Goal: Register for event/course

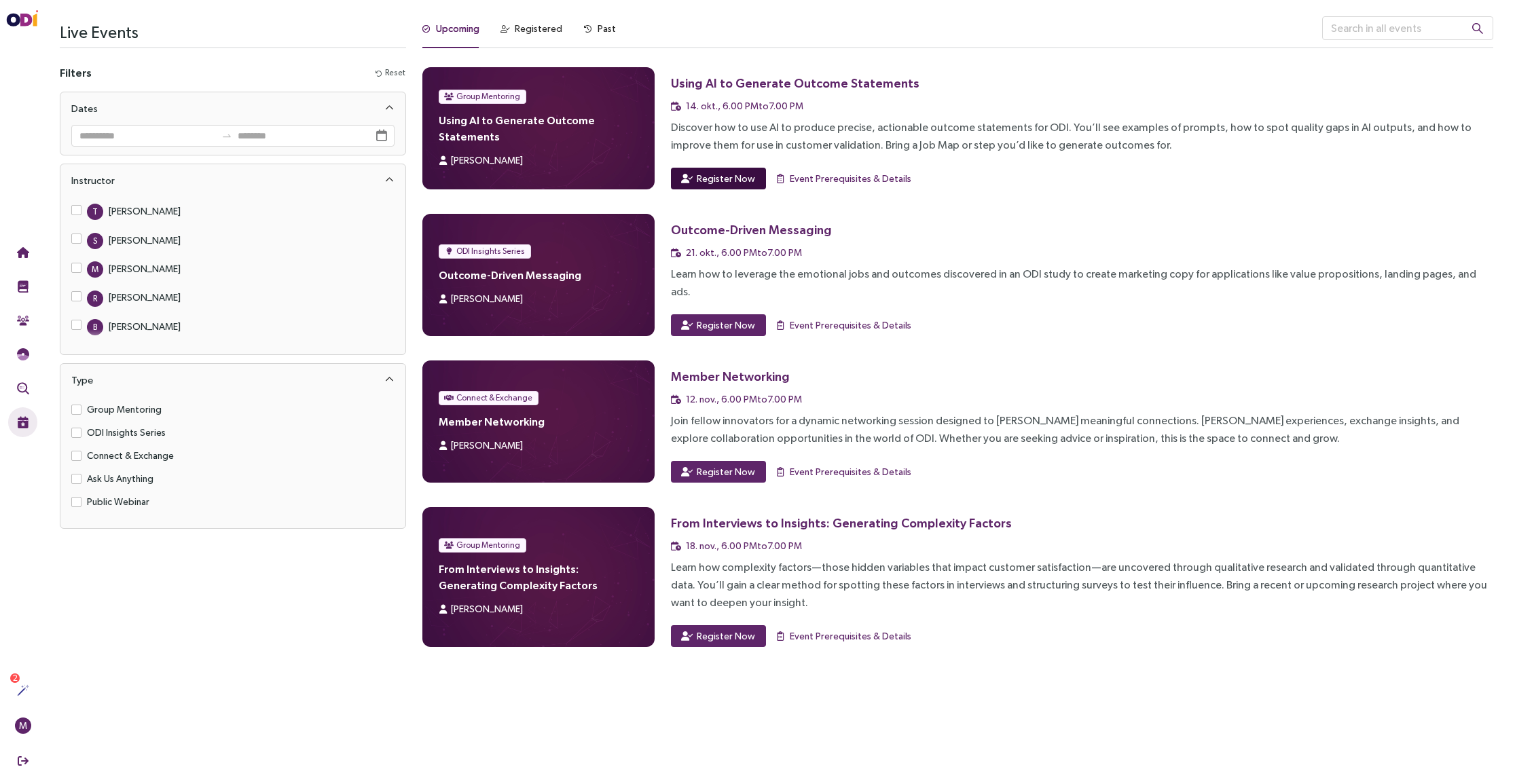
click at [724, 180] on span "Register Now" at bounding box center [725, 178] width 58 height 15
click at [703, 181] on span "Register Now" at bounding box center [725, 178] width 58 height 15
click at [828, 179] on span "Event Prerequisites & Details" at bounding box center [850, 178] width 122 height 15
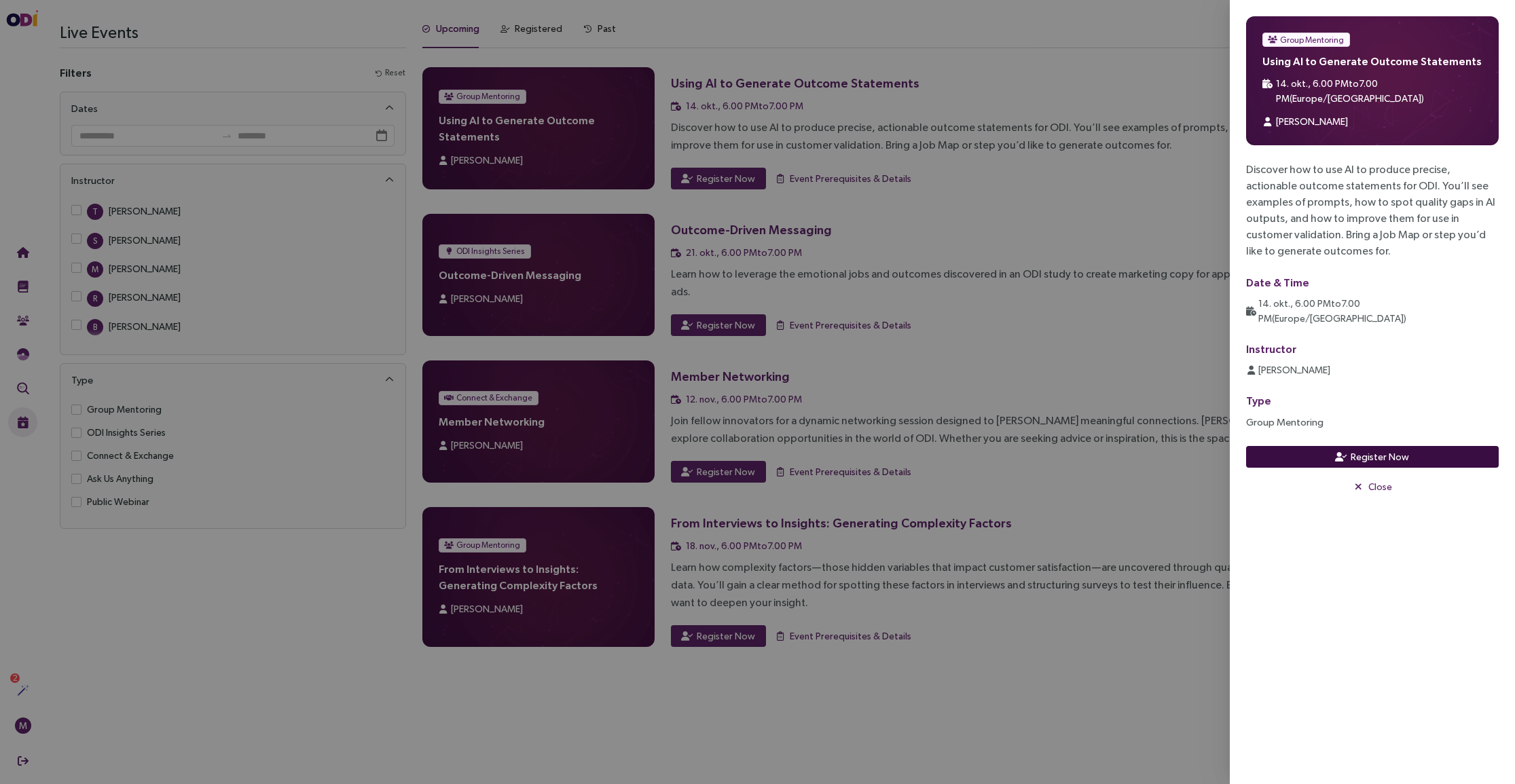
click at [1388, 449] on span "Register Now" at bounding box center [1379, 456] width 58 height 15
click at [1379, 479] on span "Close" at bounding box center [1379, 486] width 23 height 15
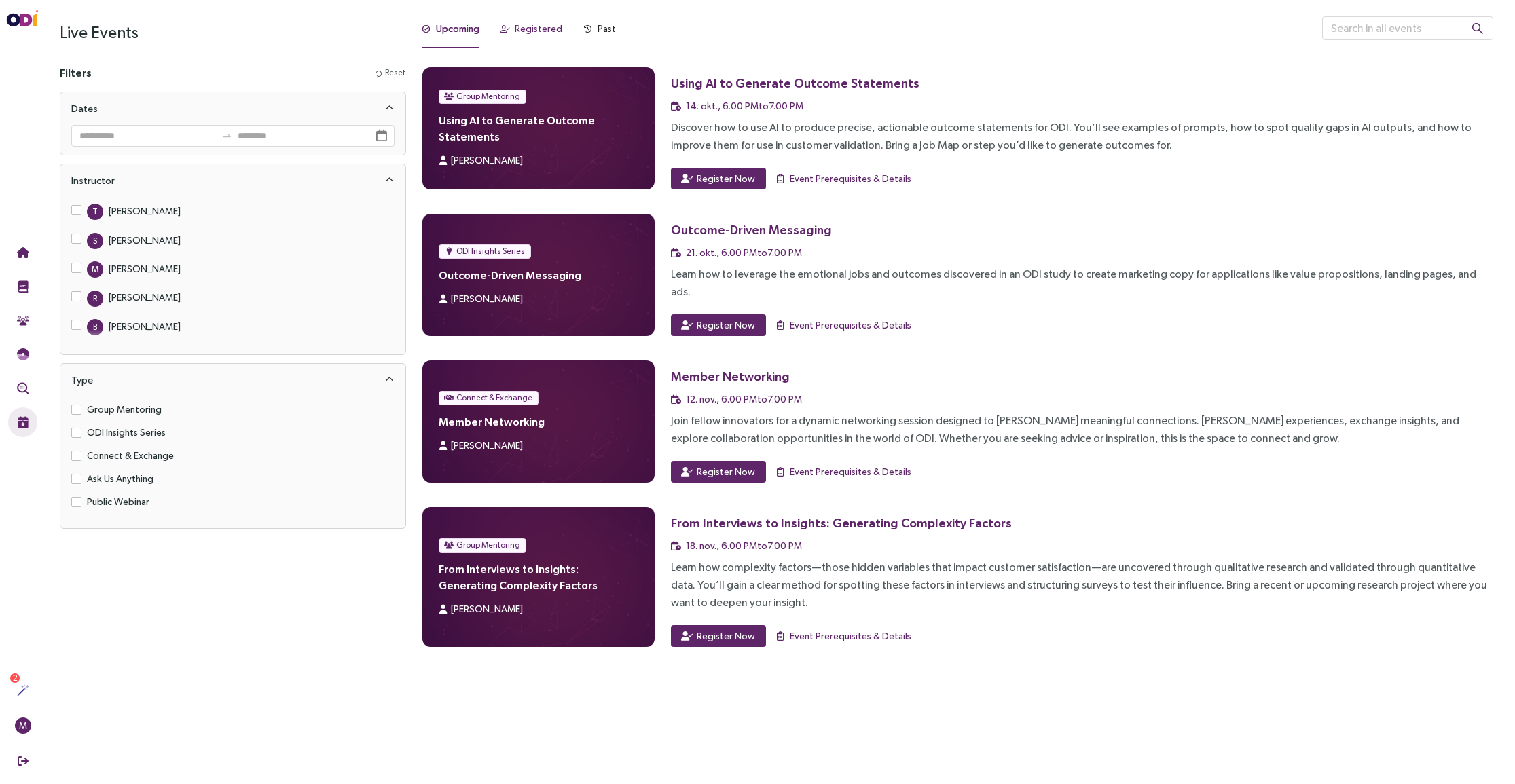
click at [533, 23] on div "Registered" at bounding box center [538, 28] width 48 height 15
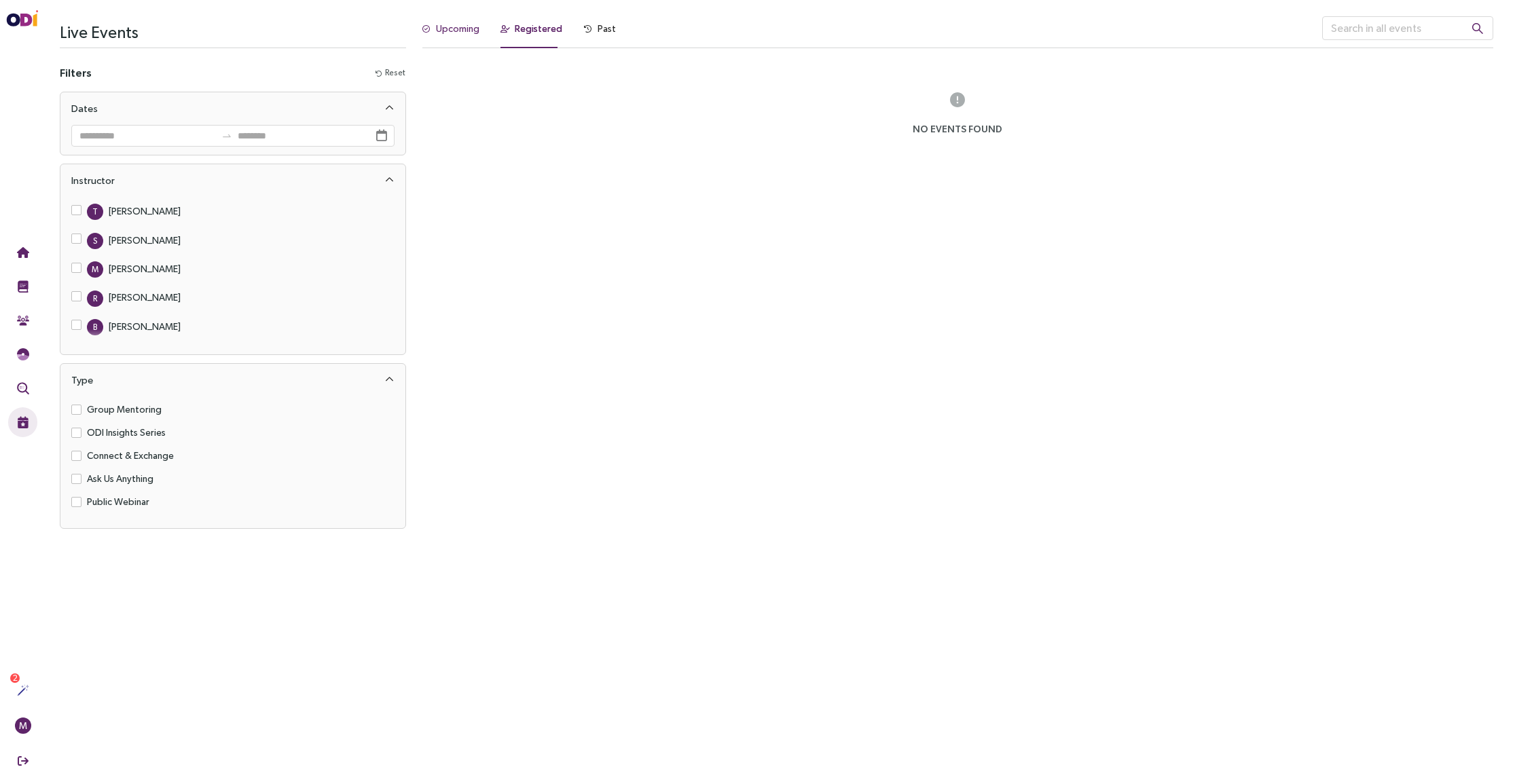
click at [453, 29] on div "Upcoming" at bounding box center [458, 28] width 43 height 15
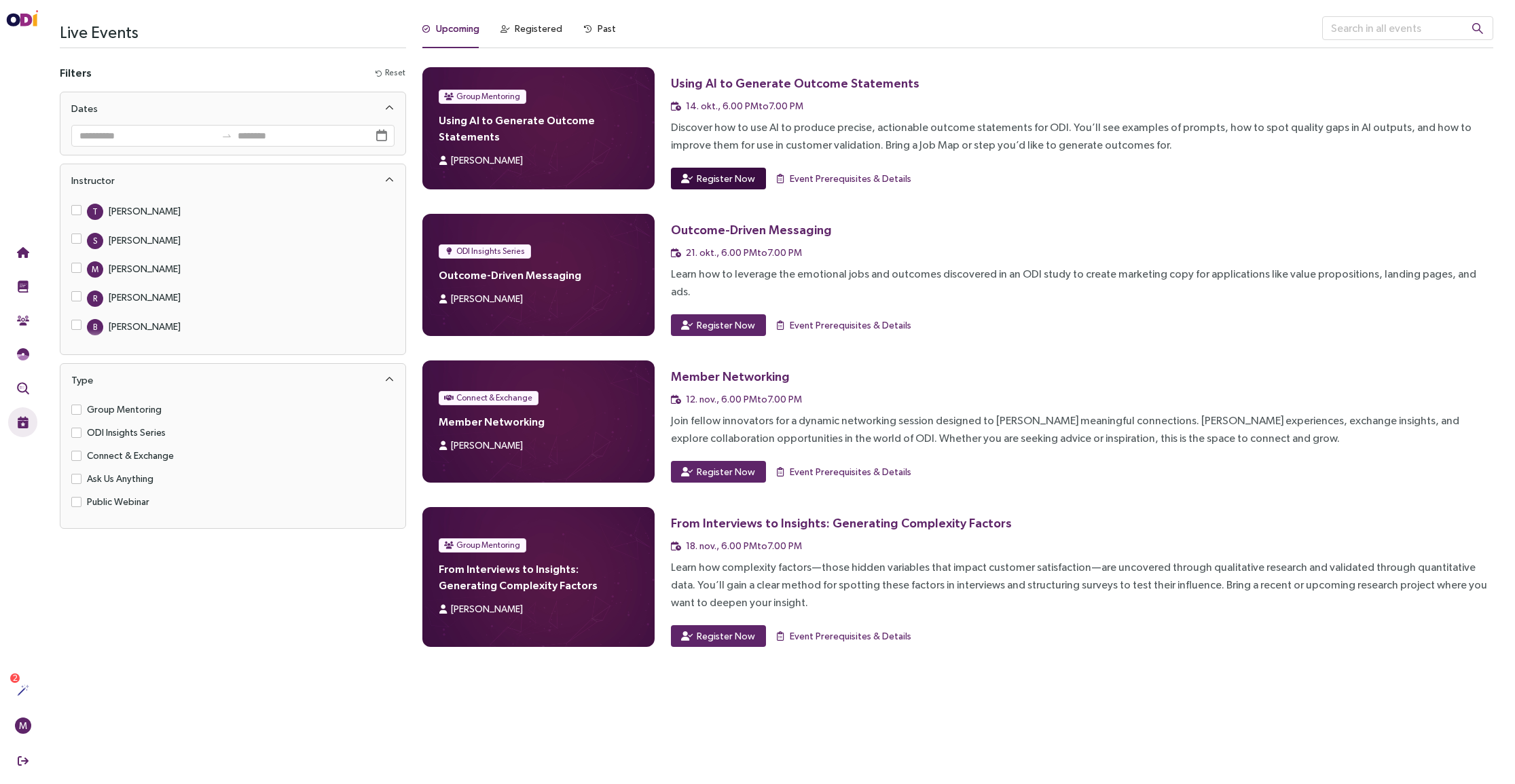
click at [706, 180] on span "Register Now" at bounding box center [725, 178] width 58 height 15
